Goal: Find specific page/section: Find specific page/section

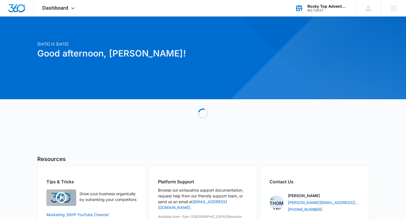
click at [313, 14] on div "Rocky Top Adventure Rentals M170937 Your Accounts View All" at bounding box center [321, 8] width 69 height 16
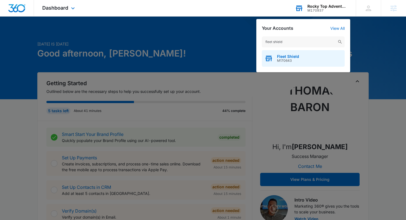
type input "fleet shield"
click at [303, 62] on div "Fleet Shield M170643" at bounding box center [303, 58] width 83 height 17
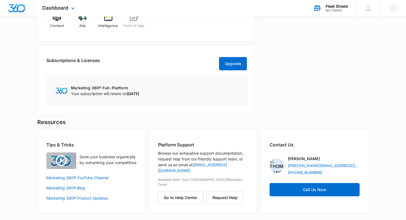
scroll to position [246, 0]
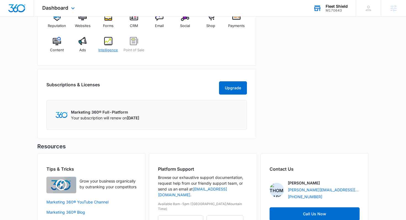
click at [109, 39] on img at bounding box center [108, 41] width 8 height 8
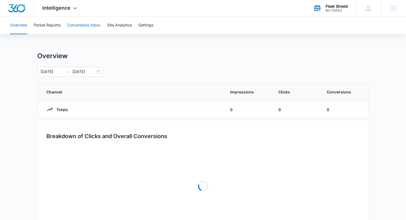
click at [92, 26] on button "Conversions Inbox" at bounding box center [83, 26] width 33 height 18
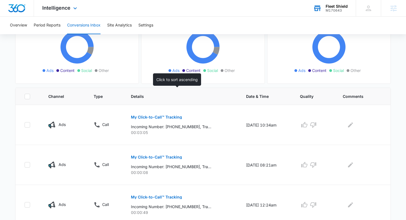
scroll to position [119, 0]
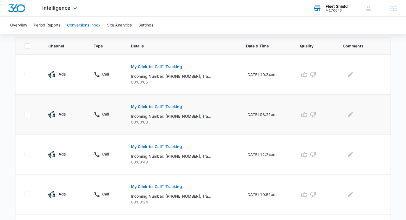
click at [162, 110] on button "My Click-to-Call™ Tracking" at bounding box center [156, 106] width 51 height 13
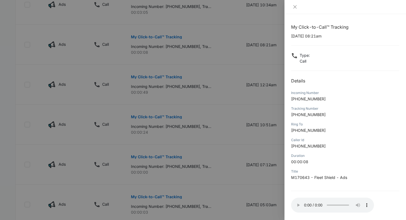
scroll to position [190, 0]
click at [200, 133] on div at bounding box center [203, 110] width 406 height 220
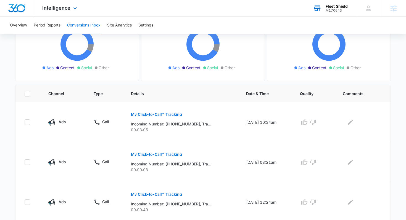
scroll to position [0, 0]
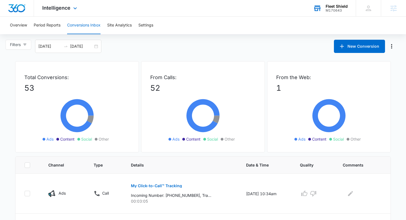
click at [329, 8] on div "Fleet Shield" at bounding box center [337, 6] width 22 height 4
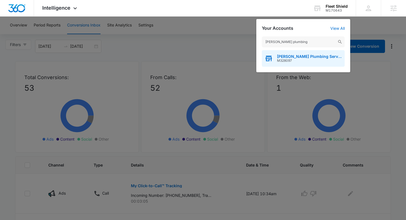
type input "[PERSON_NAME] plumbing"
click at [321, 62] on div "[PERSON_NAME] Plumbing Services M328097" at bounding box center [303, 58] width 83 height 17
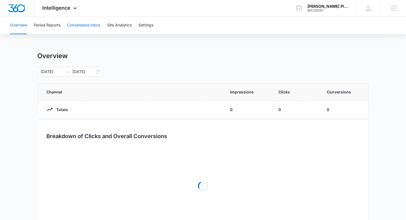
click at [85, 22] on button "Conversions Inbox" at bounding box center [83, 26] width 33 height 18
